Goal: Task Accomplishment & Management: Complete application form

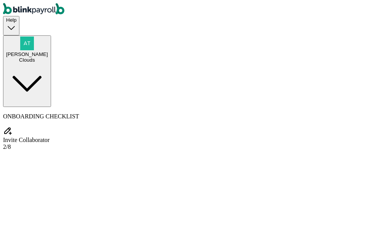
select select "Consulting Services"
type input "[DATE]"
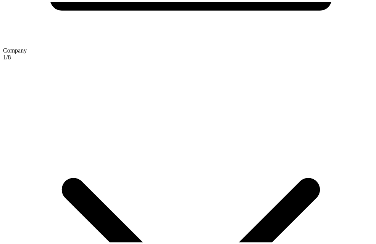
scroll to position [519, 0]
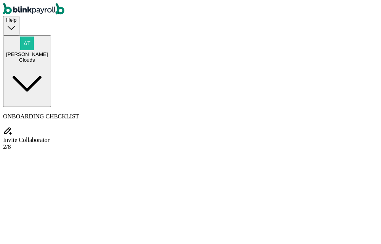
drag, startPoint x: 254, startPoint y: 81, endPoint x: 279, endPoint y: 82, distance: 25.2
type input "New"
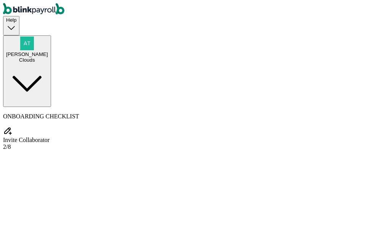
type input "guy"
select select "hr"
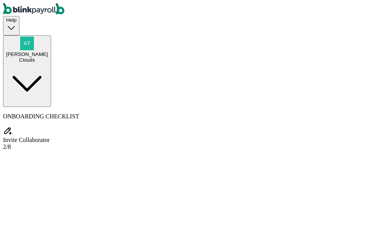
type input "[PHONE_NUMBER]"
type input "[EMAIL_ADDRESS][DOMAIN_NAME]"
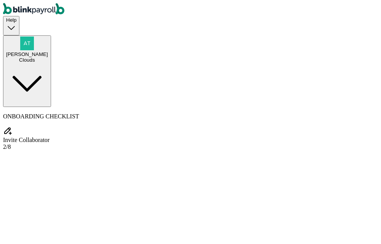
radio input "true"
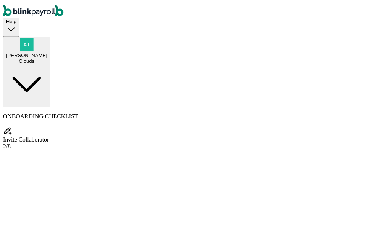
scroll to position [197, 0]
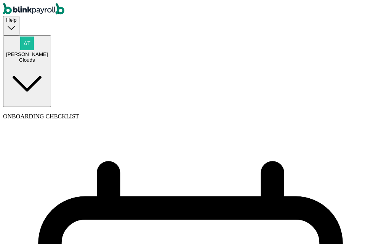
select select "monthly"
select select "11"
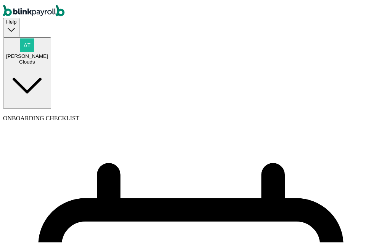
select select "[DATE]"
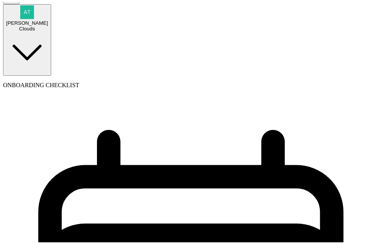
scroll to position [39, 0]
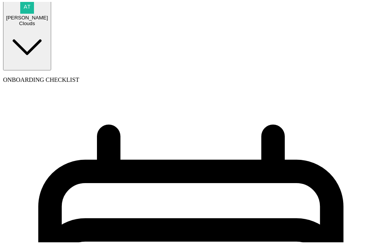
select select "[DATE] - [DATE]"
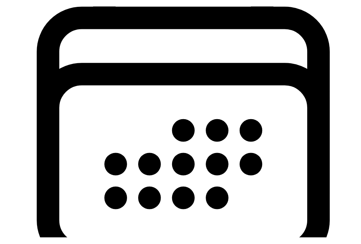
scroll to position [0, 0]
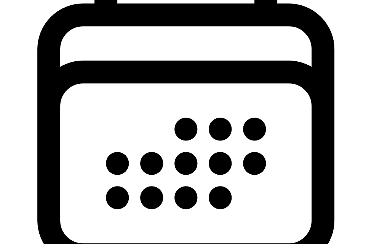
scroll to position [244, 0]
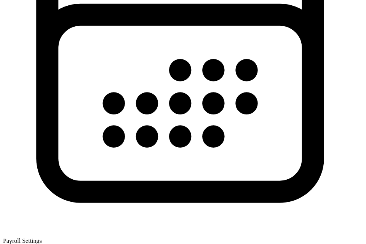
select select "1"
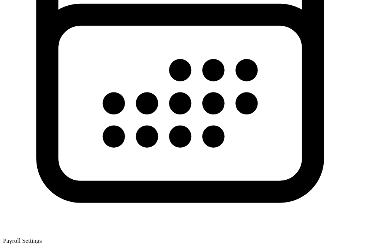
type input "Med"
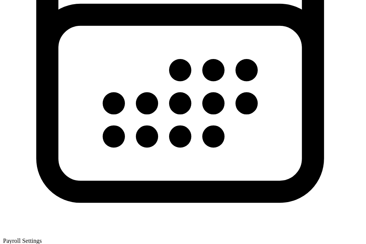
type input "[DATE]"
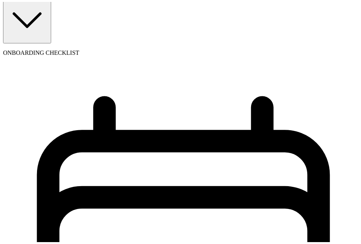
scroll to position [237, 0]
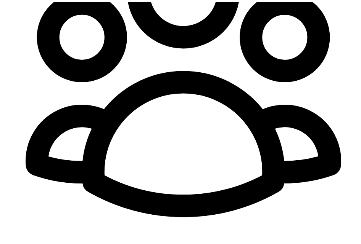
select select "employee"
select select "contractor"
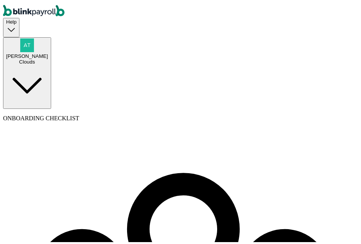
type input "Atul"
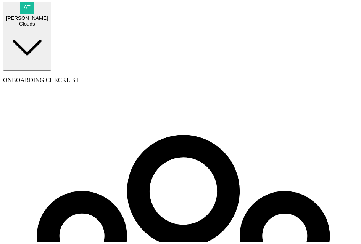
type input "test"
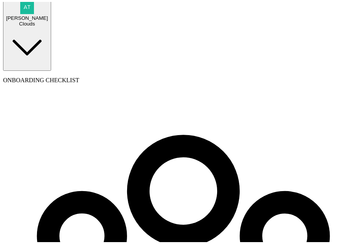
type input "[PERSON_NAME]"
type input "test"
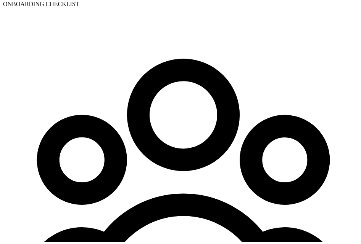
scroll to position [153, 0]
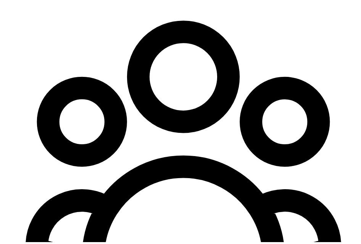
type input "[PERSON_NAME]"
type input "test"
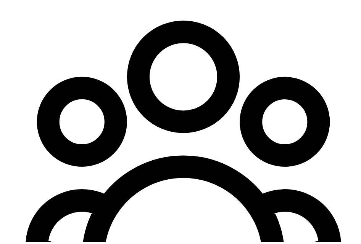
scroll to position [191, 0]
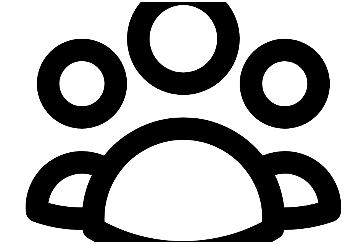
select select "businessVendor"
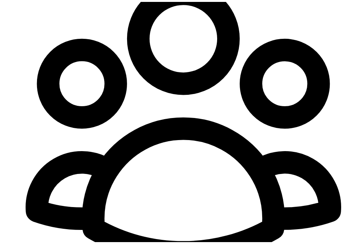
type input "SH"
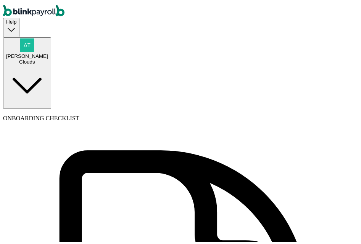
type input "Atul"
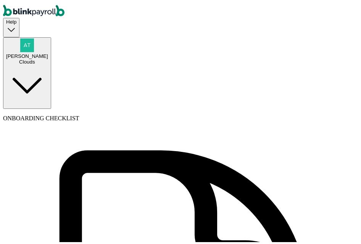
type input "ch"
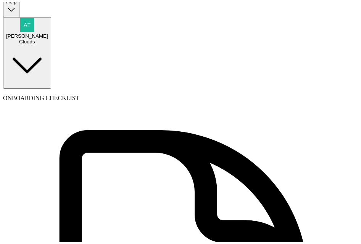
scroll to position [38, 0]
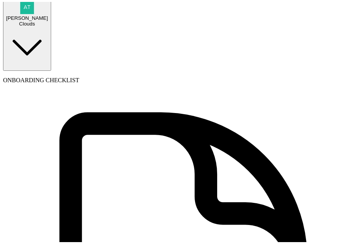
type input "BA"
type input "a@[DOMAIN_NAME]"
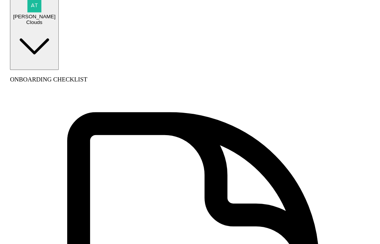
scroll to position [0, 0]
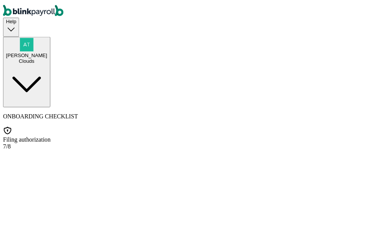
scroll to position [87, 0]
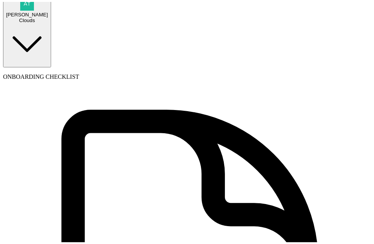
scroll to position [77, 0]
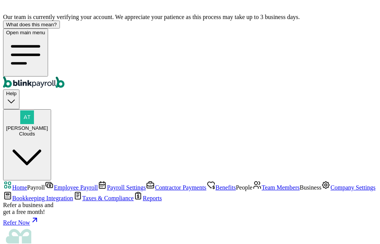
click at [11, 35] on icon "Global" at bounding box center [25, 54] width 39 height 39
click at [48, 125] on span "[PERSON_NAME]" at bounding box center [27, 128] width 42 height 6
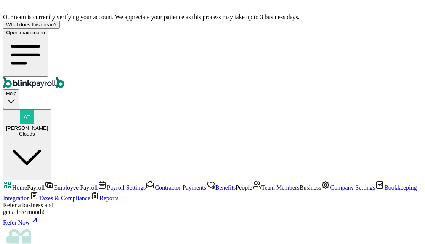
click at [48, 125] on div "[PERSON_NAME] Clouds" at bounding box center [27, 130] width 42 height 11
drag, startPoint x: 292, startPoint y: 132, endPoint x: 403, endPoint y: 132, distance: 110.6
click at [48, 111] on div "[PERSON_NAME] Clouds" at bounding box center [27, 124] width 42 height 26
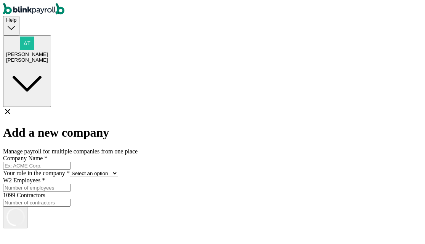
click at [71, 162] on input "Company Name *" at bounding box center [36, 166] width 67 height 8
type input "Metallica"
click at [166, 155] on form "Company Name * Metallica Your role in the company * Select an option Business o…" at bounding box center [212, 185] width 419 height 60
click at [118, 170] on select "Select an option Business owner HR CPA / Accountant Other" at bounding box center [94, 173] width 48 height 7
select select "owner"
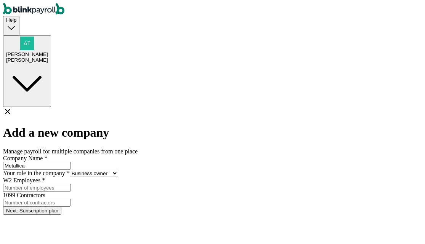
click at [118, 170] on select "Select an option Business owner HR CPA / Accountant Other" at bounding box center [94, 173] width 48 height 7
click at [71, 184] on input "W2 Employees *" at bounding box center [36, 188] width 67 height 8
type input "2"
drag, startPoint x: 245, startPoint y: 167, endPoint x: 239, endPoint y: 162, distance: 8.1
click at [71, 199] on input "1099 Contractors" at bounding box center [36, 203] width 67 height 8
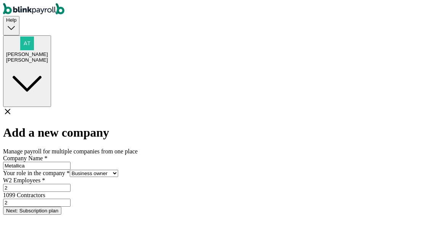
type input "2"
click at [61, 207] on button "Next: Subscription plan" at bounding box center [32, 211] width 58 height 8
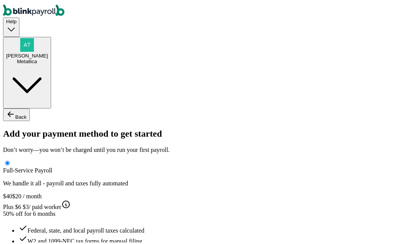
type input "Atul"
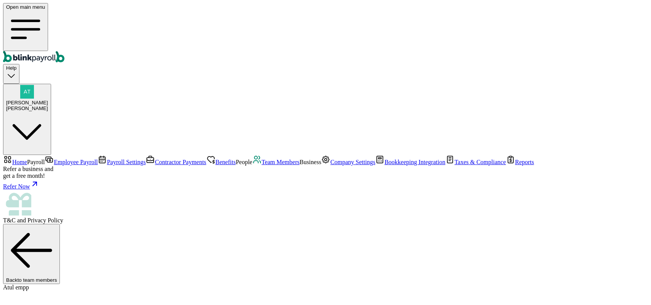
select select "2025"
click at [48, 106] on div "[PERSON_NAME]" at bounding box center [27, 109] width 42 height 6
drag, startPoint x: 529, startPoint y: 132, endPoint x: 636, endPoint y: 132, distance: 106.8
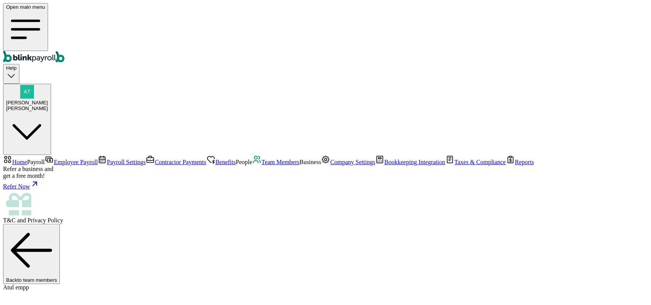
copy span "[EMAIL_ADDRESS][DOMAIN_NAME]"
click at [48, 106] on div "[PERSON_NAME]" at bounding box center [27, 109] width 42 height 6
click at [48, 100] on span "[PERSON_NAME]" at bounding box center [27, 103] width 42 height 6
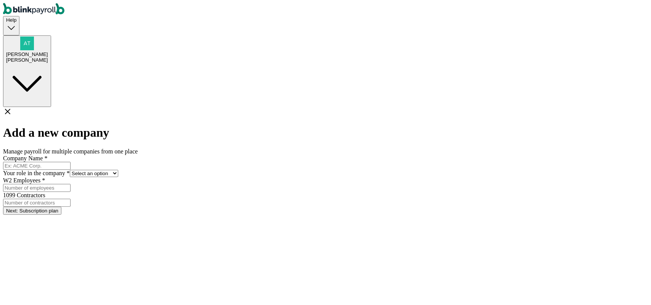
click at [71, 162] on input "Company Name *" at bounding box center [36, 166] width 67 height 8
type input "Opeth"
click at [118, 170] on select "Select an option Business owner HR CPA / Accountant Other" at bounding box center [94, 173] width 48 height 7
select select "owner"
click at [118, 170] on select "Select an option Business owner HR CPA / Accountant Other" at bounding box center [94, 173] width 48 height 7
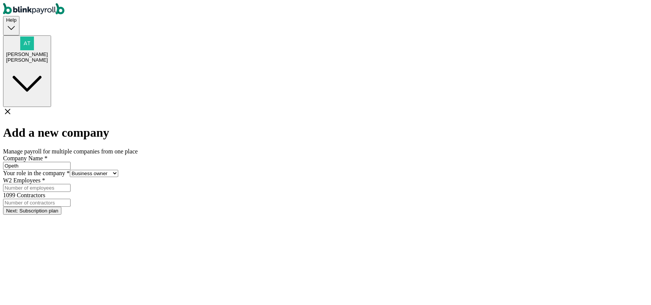
click at [71, 184] on input "W2 Employees *" at bounding box center [36, 188] width 67 height 8
type input "2"
click at [71, 199] on input "1099 Contractors" at bounding box center [36, 203] width 67 height 8
type input "2"
click at [61, 207] on button "Next: Subscription plan" at bounding box center [32, 211] width 58 height 8
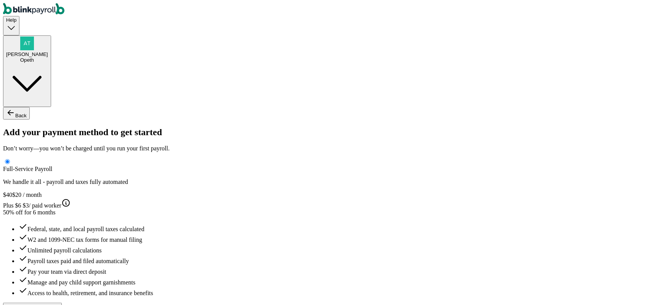
type input "Atul"
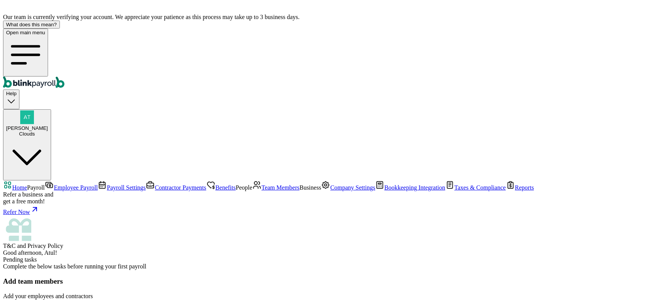
click at [54, 185] on span "Employee Payroll" at bounding box center [76, 188] width 44 height 6
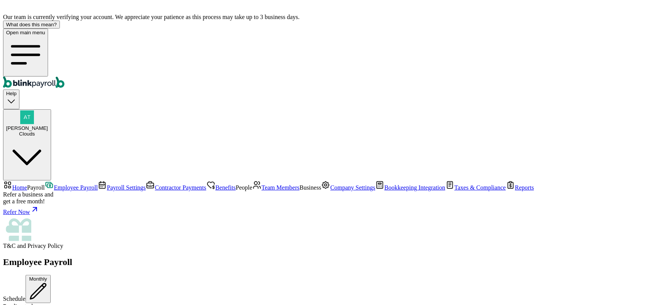
click at [155, 185] on span "Contractor Payments" at bounding box center [180, 188] width 51 height 6
click at [98, 185] on link "Payroll Settings" at bounding box center [122, 188] width 48 height 6
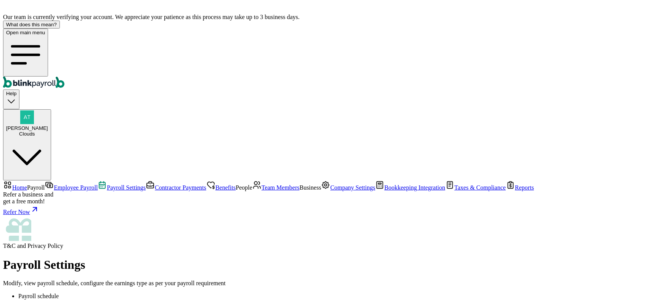
scroll to position [92, 0]
drag, startPoint x: 222, startPoint y: 69, endPoint x: 298, endPoint y: 76, distance: 76.6
drag, startPoint x: 200, startPoint y: 132, endPoint x: 284, endPoint y: 140, distance: 84.6
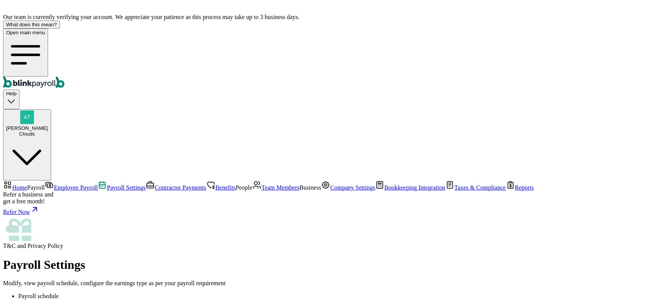
drag, startPoint x: 260, startPoint y: 176, endPoint x: 302, endPoint y: 178, distance: 42.4
